Goal: Transaction & Acquisition: Subscribe to service/newsletter

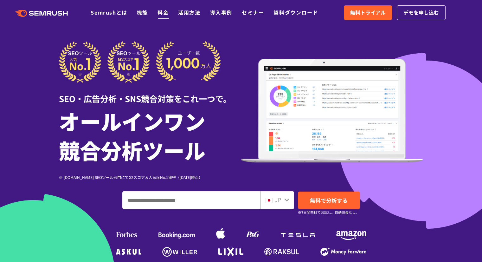
click at [158, 13] on link "料金" at bounding box center [163, 13] width 11 height 8
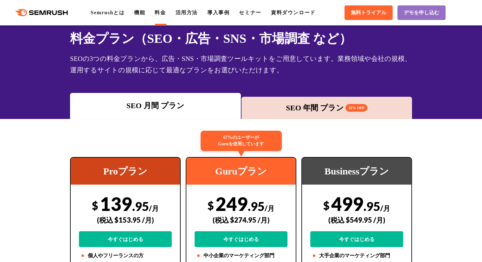
scroll to position [70, 0]
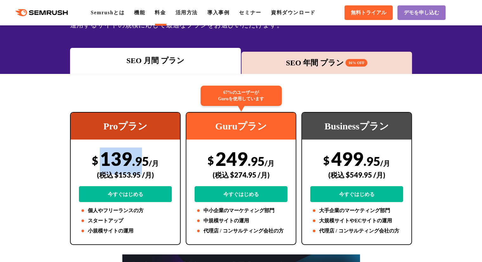
drag, startPoint x: 99, startPoint y: 158, endPoint x: 141, endPoint y: 158, distance: 42.2
click at [141, 158] on div "$ 139 .95 /月 (税込 $153.95 /月) 今すぐはじめる" at bounding box center [125, 175] width 93 height 55
click at [148, 158] on span ".95" at bounding box center [140, 161] width 17 height 15
drag, startPoint x: 148, startPoint y: 158, endPoint x: 144, endPoint y: 159, distance: 4.0
click at [144, 159] on span ".95" at bounding box center [140, 161] width 17 height 15
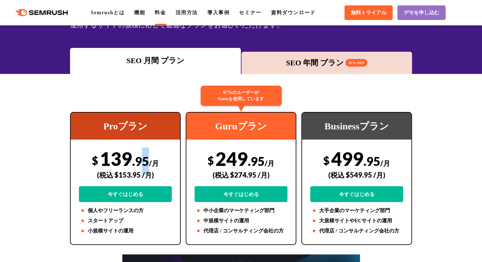
click at [144, 159] on span ".95" at bounding box center [140, 161] width 17 height 15
drag, startPoint x: 163, startPoint y: 164, endPoint x: 124, endPoint y: 166, distance: 38.4
click at [128, 166] on div "(税込 $153.95 /月)" at bounding box center [125, 175] width 93 height 23
click at [100, 148] on div "$ 139 .95 /月 (税込 $153.95 /月) 今すぐはじめる" at bounding box center [125, 175] width 93 height 55
drag, startPoint x: 101, startPoint y: 159, endPoint x: 137, endPoint y: 163, distance: 36.4
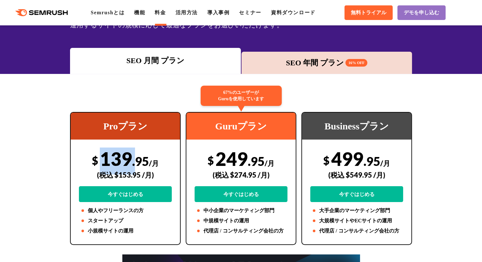
click at [137, 163] on div "$ 139 .95 /月 (税込 $153.95 /月) 今すぐはじめる" at bounding box center [125, 175] width 93 height 55
click at [138, 163] on span ".95" at bounding box center [140, 161] width 17 height 15
click at [142, 10] on link "機能" at bounding box center [139, 12] width 11 height 5
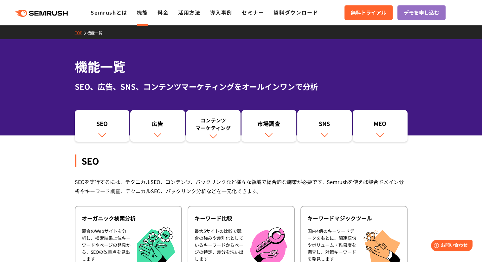
click at [55, 11] on icon ".cls {fill: #FF642D;}" at bounding box center [42, 13] width 72 height 7
